Goal: Task Accomplishment & Management: Complete application form

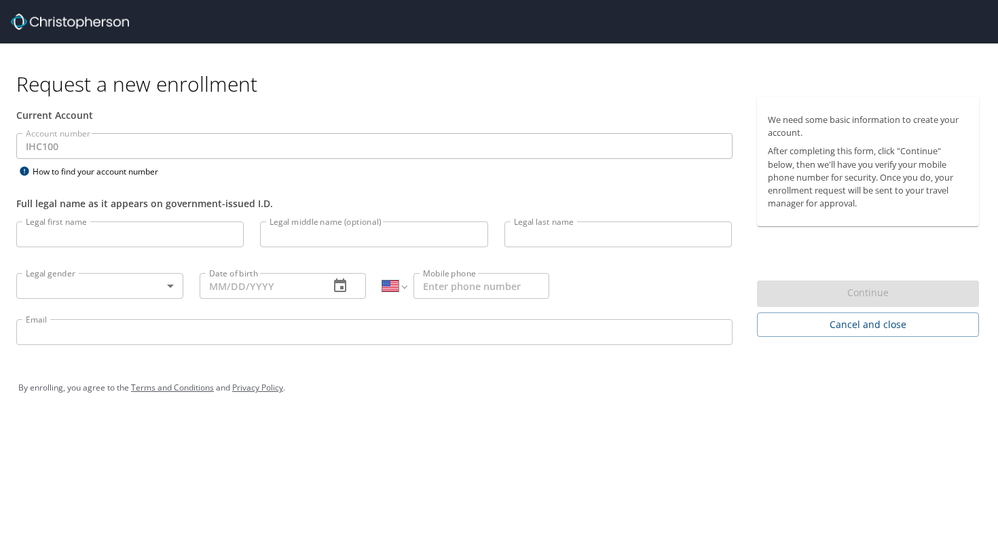
select select "US"
click at [84, 232] on input "Legal first name" at bounding box center [130, 234] width 228 height 26
type input "[PERSON_NAME]"
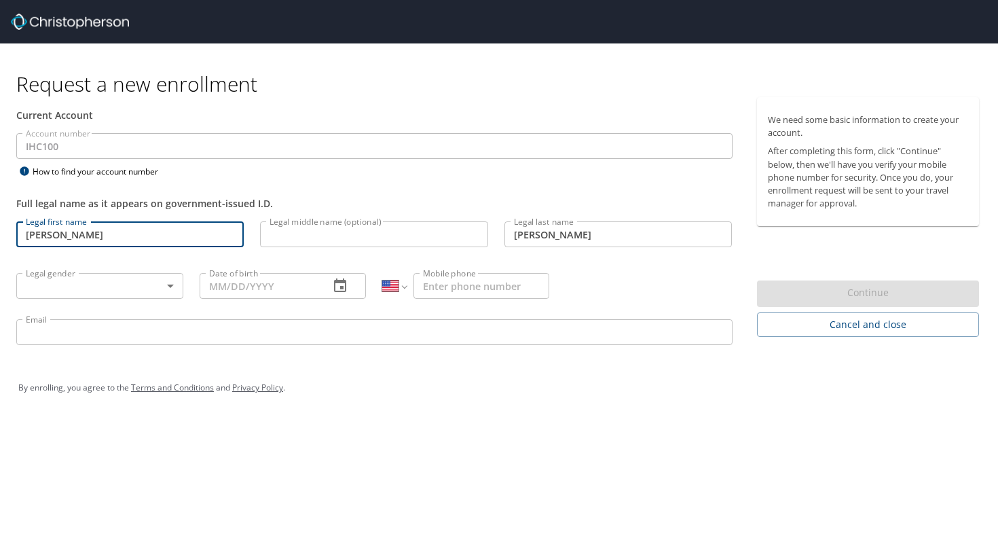
type input "[PHONE_NUMBER]"
type input "[EMAIL_ADDRESS][DOMAIN_NAME]"
click at [108, 282] on body "Request a new enrollment Current Account Account number IHC100 Account number H…" at bounding box center [499, 271] width 998 height 542
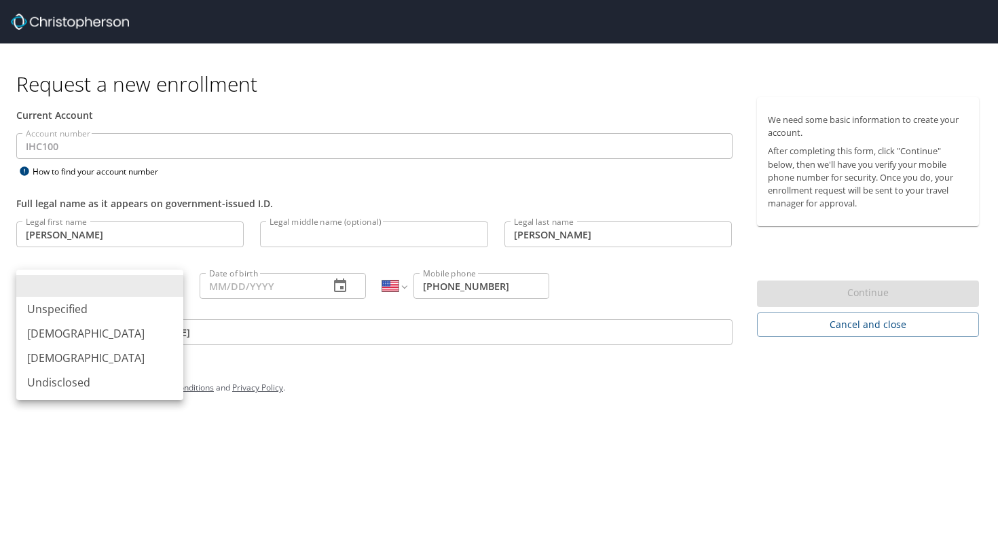
click at [80, 358] on li "[DEMOGRAPHIC_DATA]" at bounding box center [99, 358] width 167 height 24
type input "[DEMOGRAPHIC_DATA]"
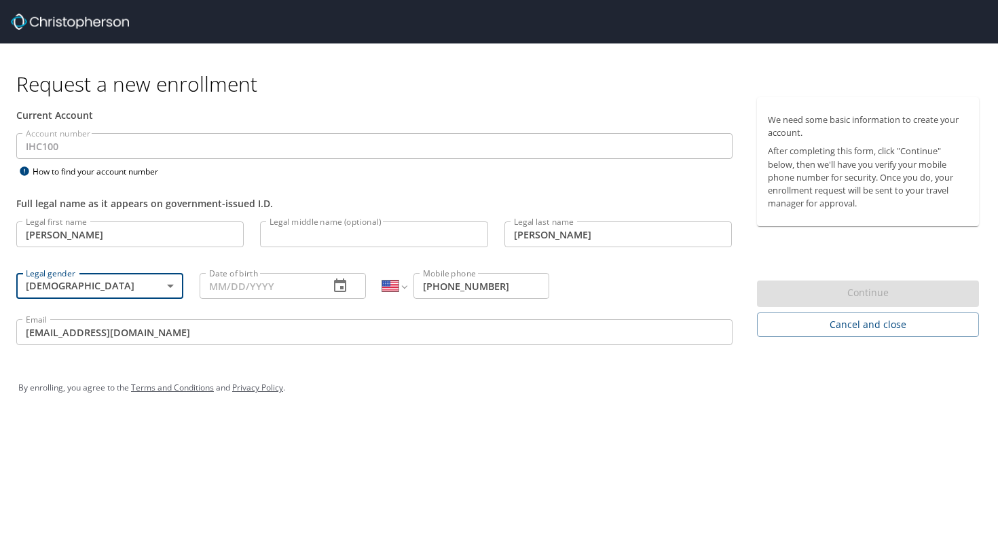
click at [240, 287] on input "Date of birth" at bounding box center [260, 286] width 120 height 26
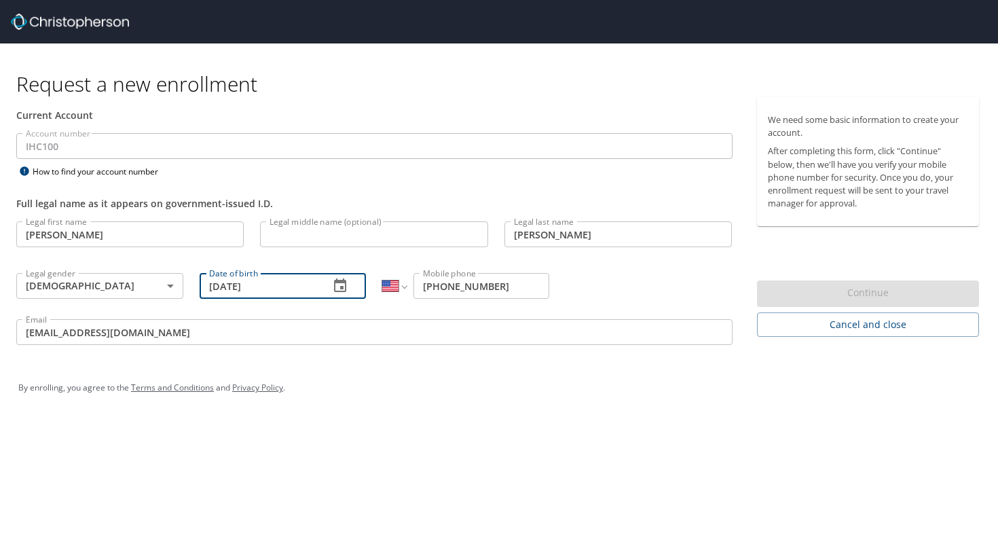
type input "[DATE]"
click at [436, 447] on div "Request a new enrollment Current Account Account number IHC100 Account number H…" at bounding box center [499, 271] width 998 height 542
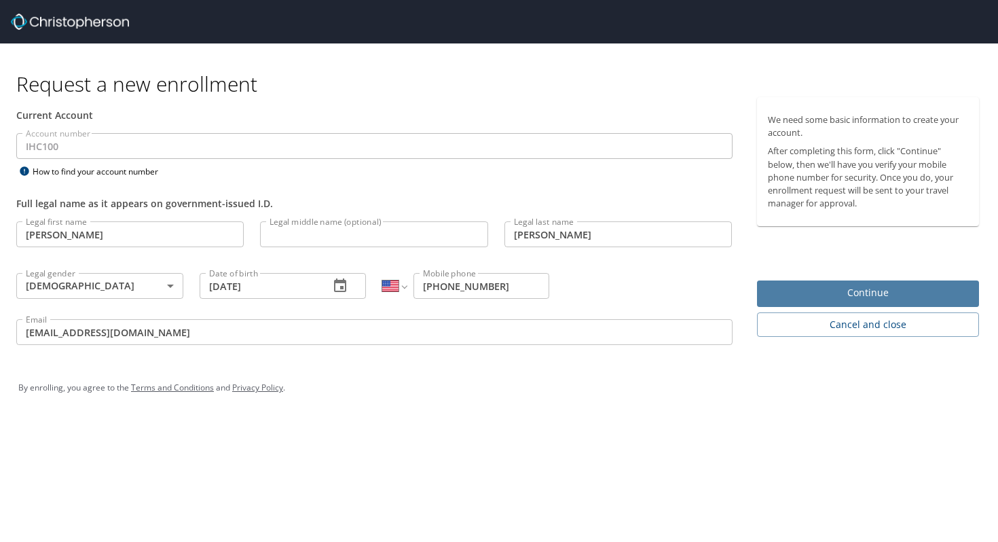
click at [850, 292] on span "Continue" at bounding box center [868, 293] width 201 height 17
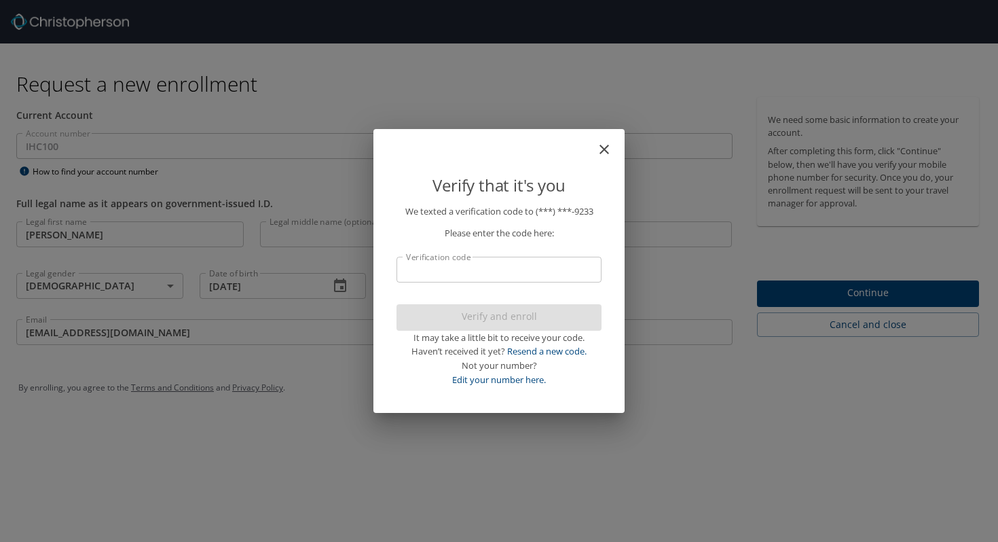
click at [505, 291] on p "We texted a verification code to (***) ***- 9233 Please enter the code here: Ve…" at bounding box center [499, 295] width 205 height 183
click at [508, 263] on input "Verification code" at bounding box center [499, 270] width 205 height 26
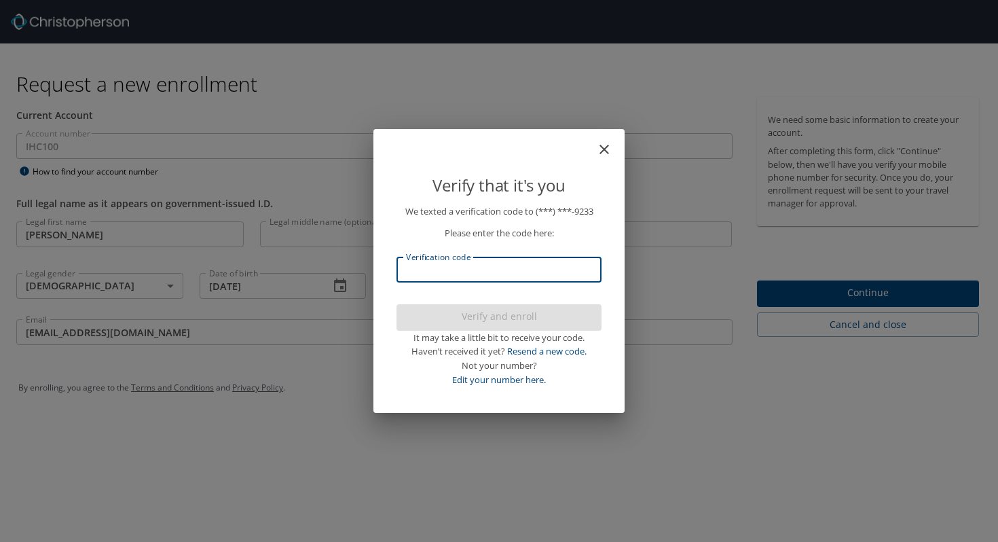
paste input "830973"
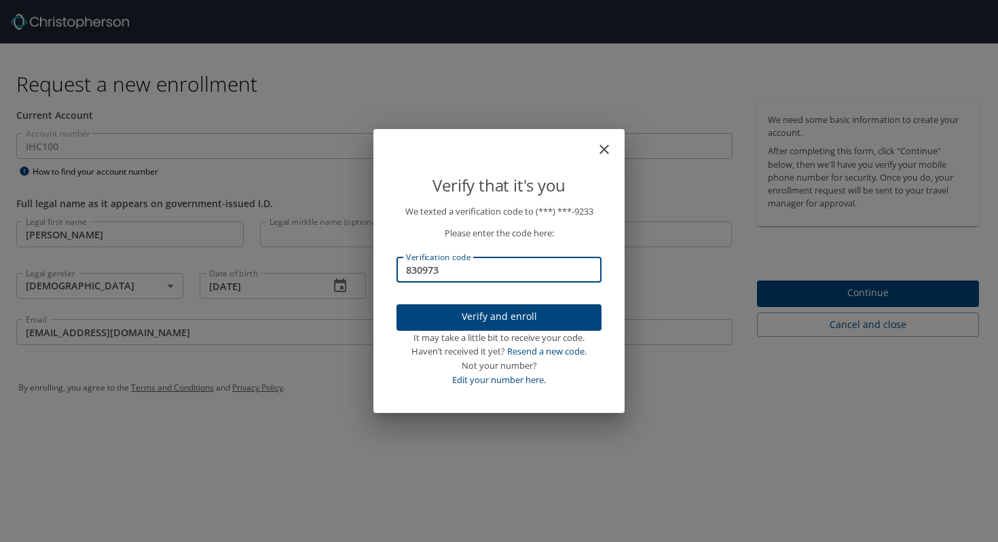
type input "830973"
click at [486, 319] on span "Verify and enroll" at bounding box center [499, 316] width 183 height 17
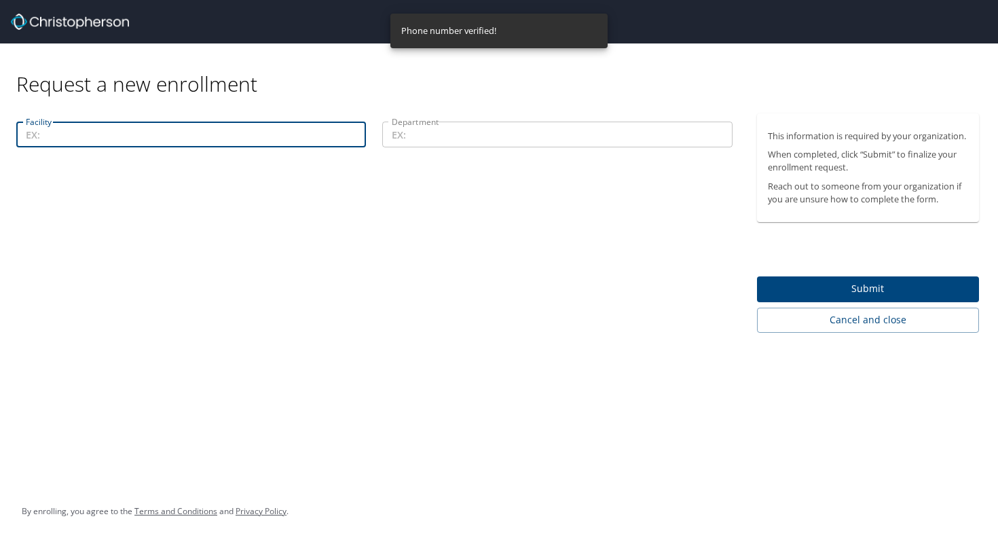
click at [223, 145] on input "Facility" at bounding box center [191, 135] width 350 height 26
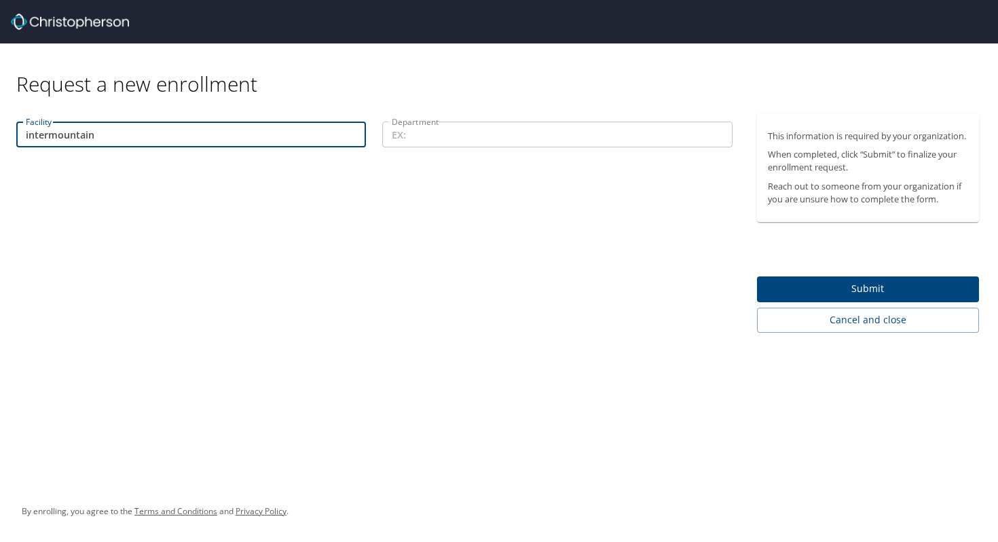
type input "intermountain"
click at [230, 132] on input "intermountain" at bounding box center [191, 135] width 350 height 26
type input "[GEOGRAPHIC_DATA]"
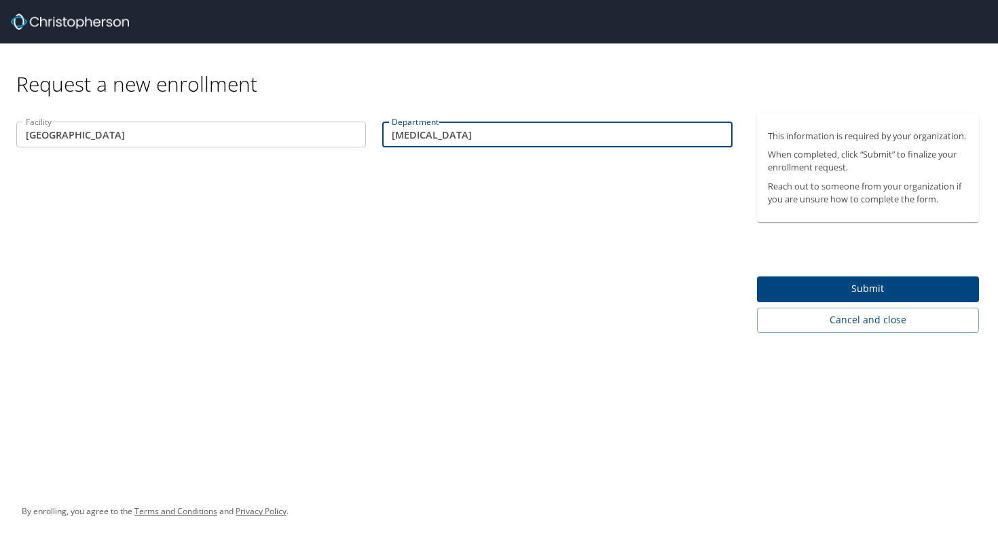
type input "[MEDICAL_DATA]"
click at [812, 285] on span "Submit" at bounding box center [868, 289] width 201 height 17
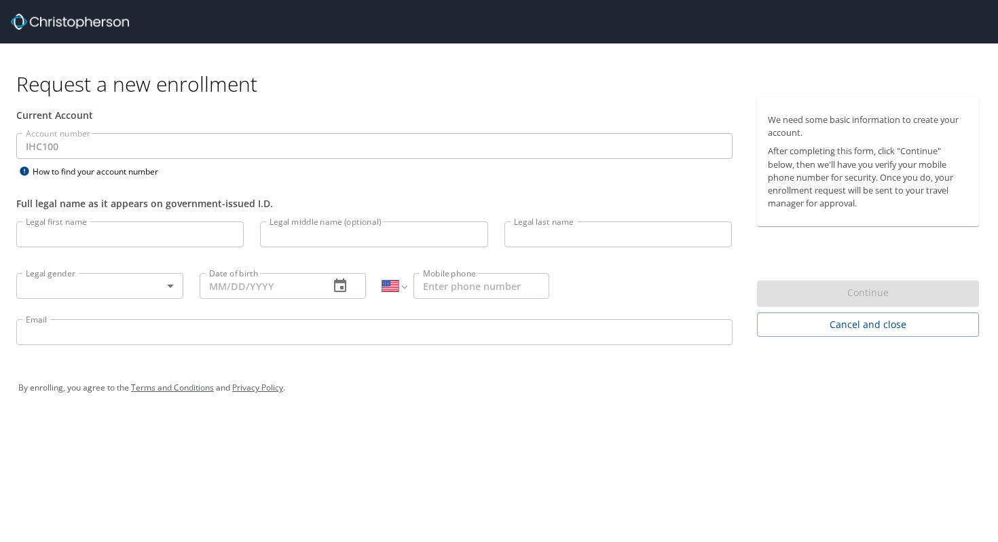
select select "US"
click at [133, 232] on input "Legal first name" at bounding box center [130, 234] width 228 height 26
type input "[PERSON_NAME]"
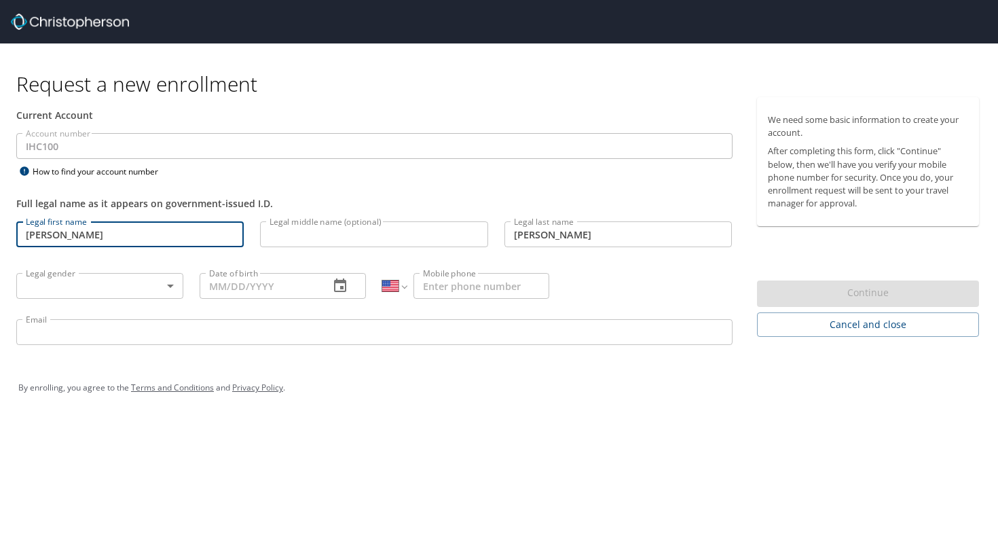
type input "[PHONE_NUMBER]"
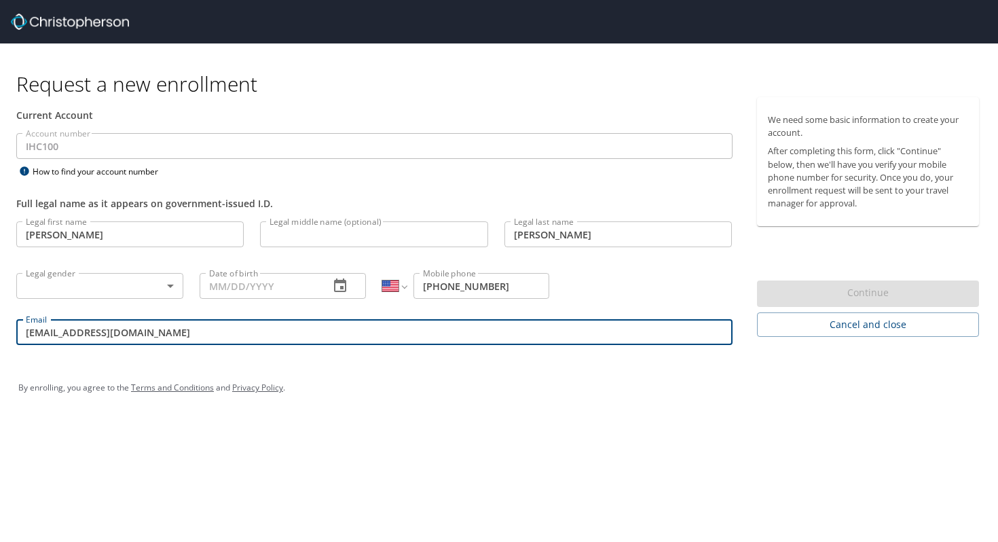
drag, startPoint x: 169, startPoint y: 327, endPoint x: 0, endPoint y: 325, distance: 169.1
click at [0, 325] on div "Current Account Account number IHC100 Account number How to find your account n…" at bounding box center [374, 227] width 749 height 260
type input "rachel.shenker@imail.org"
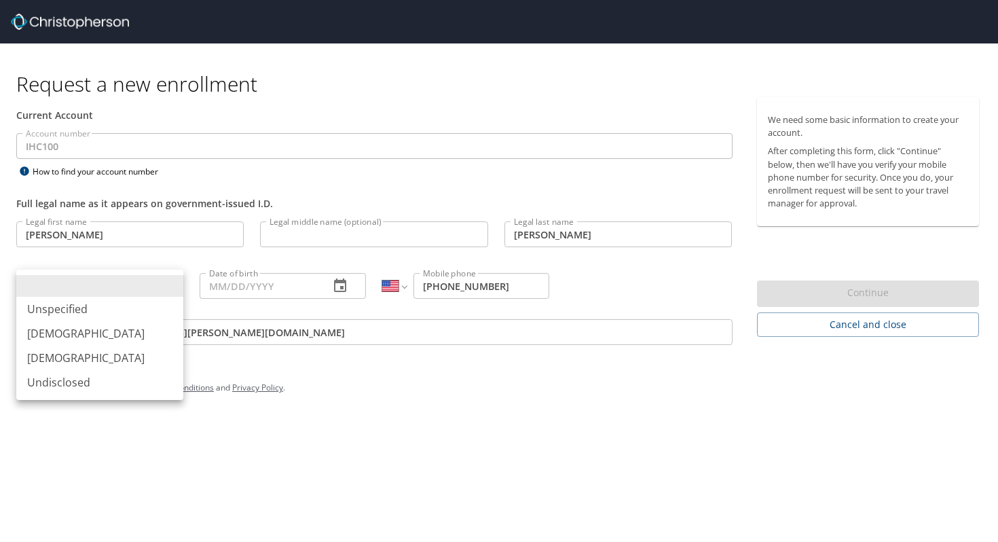
click at [50, 293] on body "Request a new enrollment Current Account Account number IHC100 Account number H…" at bounding box center [499, 271] width 998 height 542
click at [76, 354] on li "[DEMOGRAPHIC_DATA]" at bounding box center [99, 358] width 167 height 24
type input "[DEMOGRAPHIC_DATA]"
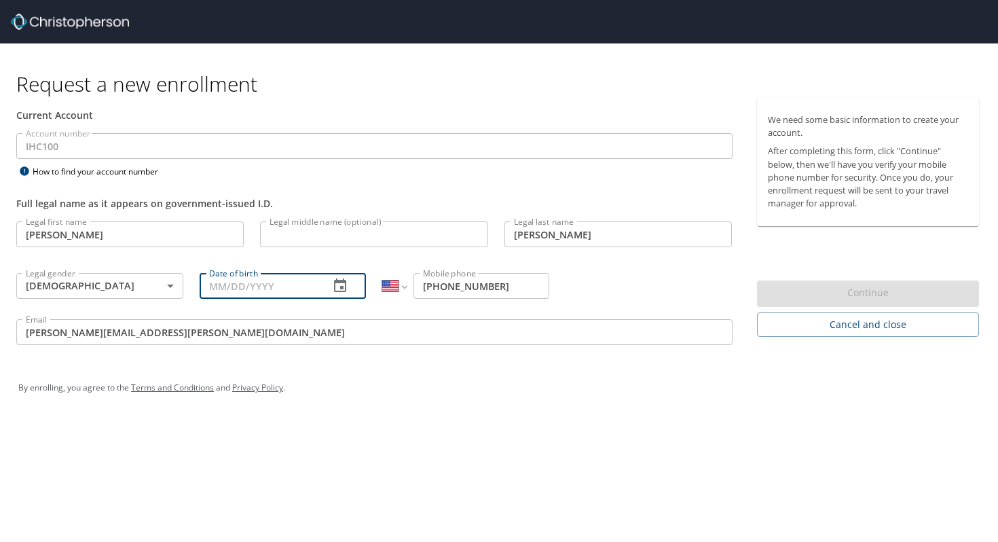
click at [249, 289] on input "Date of birth" at bounding box center [260, 286] width 120 height 26
type input "[DATE]"
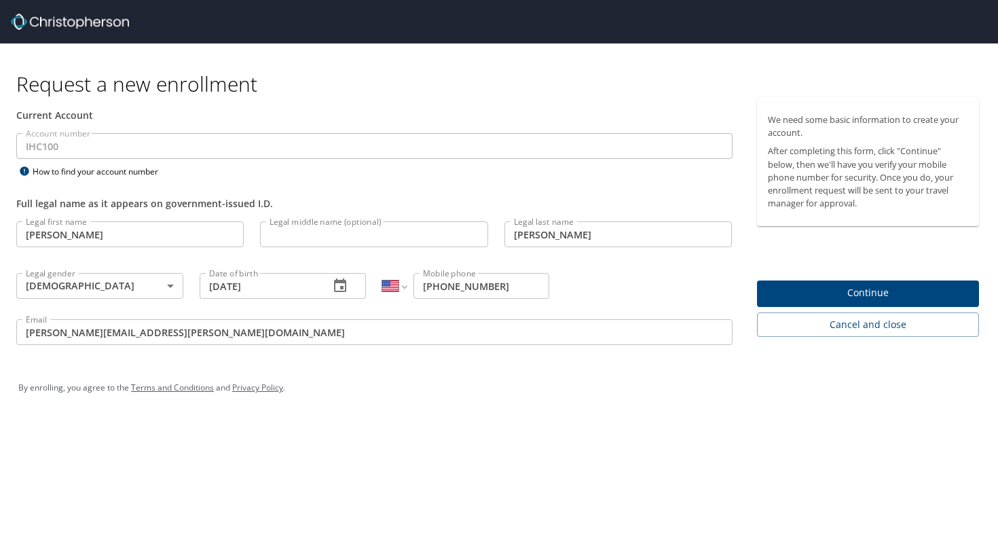
click at [489, 446] on div "Request a new enrollment Current Account Account number IHC100 Account number H…" at bounding box center [499, 271] width 998 height 542
click at [892, 287] on span "Continue" at bounding box center [868, 293] width 201 height 17
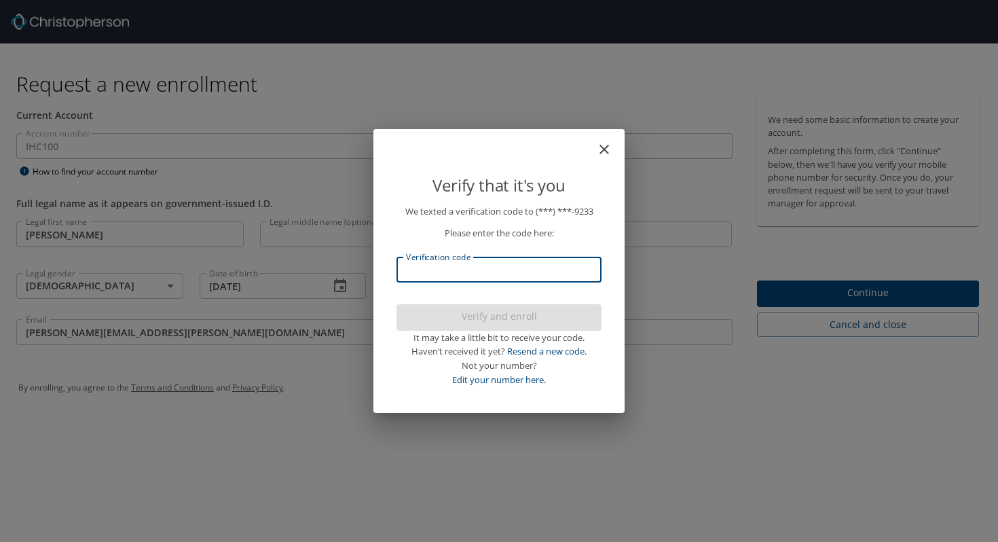
click at [507, 274] on input "Verification code" at bounding box center [499, 270] width 205 height 26
paste input "578065"
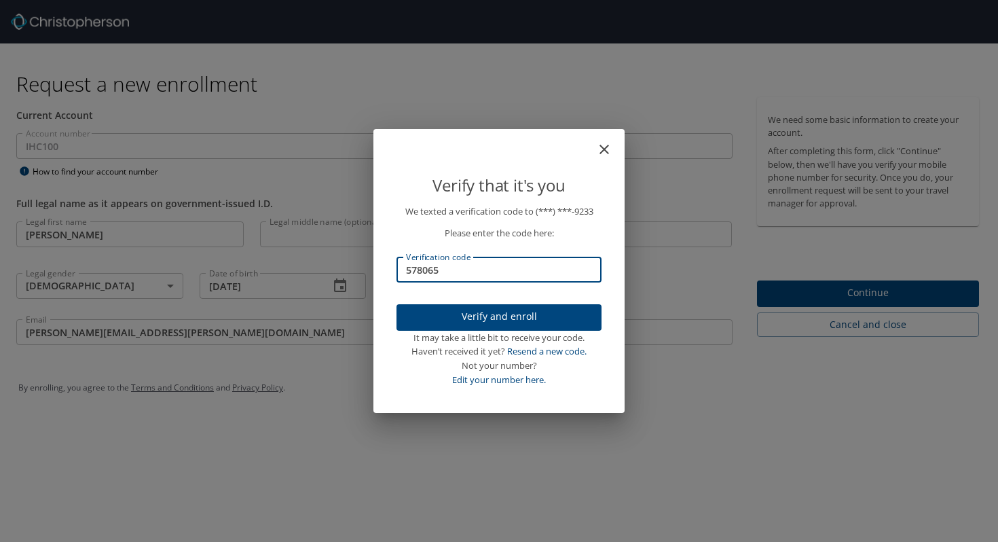
type input "578065"
click at [487, 316] on span "Verify and enroll" at bounding box center [499, 316] width 183 height 17
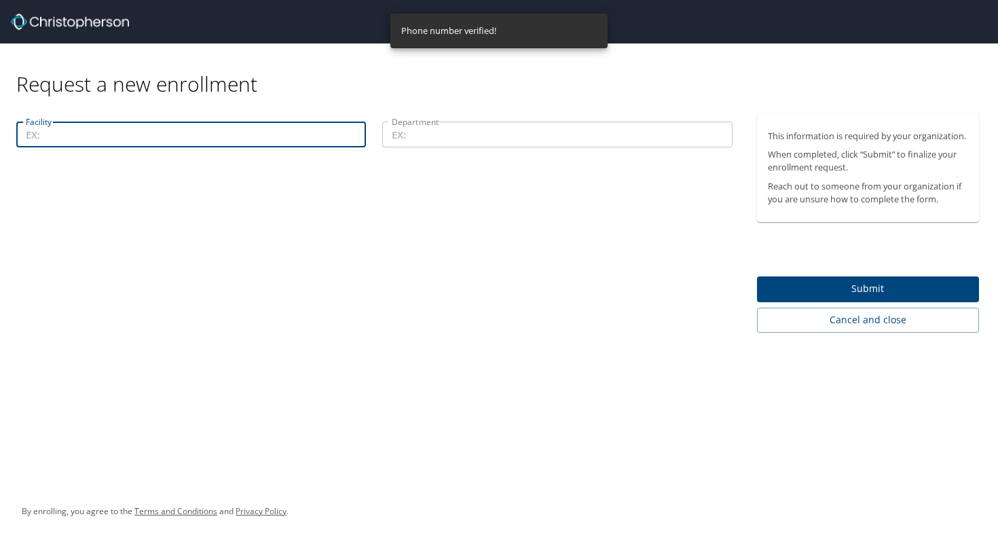
click at [166, 132] on input "Facility" at bounding box center [191, 135] width 350 height 26
type input "n"
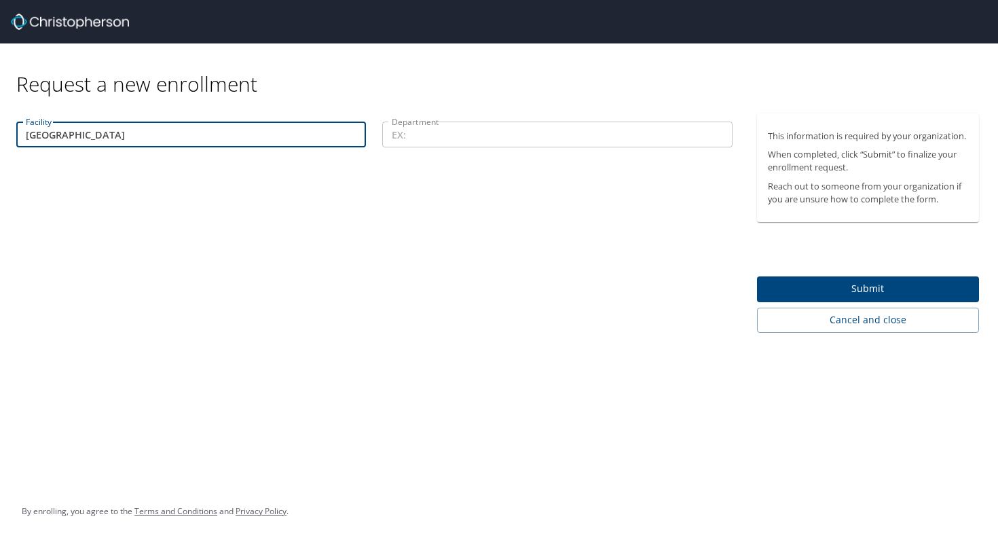
type input "[GEOGRAPHIC_DATA]"
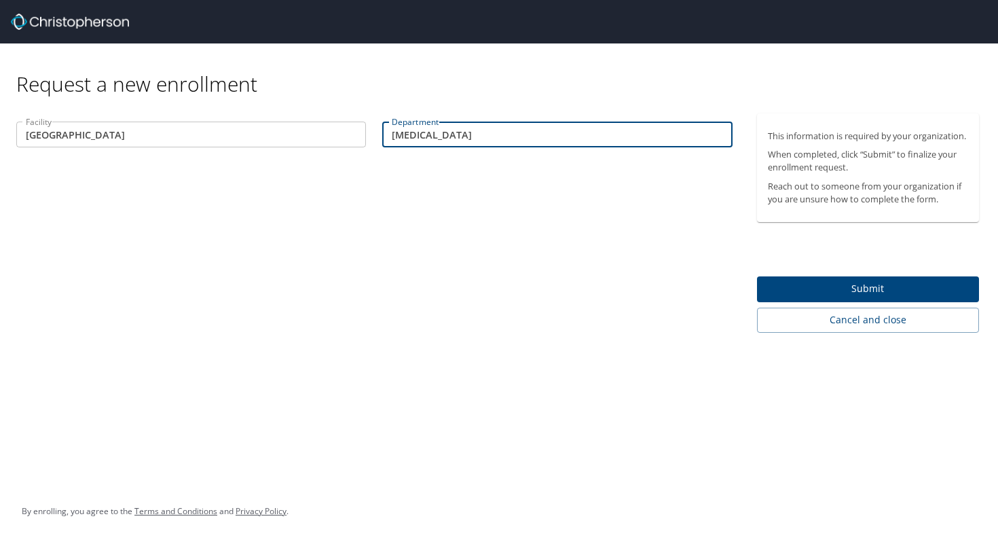
type input "[MEDICAL_DATA]"
click at [806, 279] on button "Submit" at bounding box center [868, 289] width 223 height 26
